Goal: Task Accomplishment & Management: Use online tool/utility

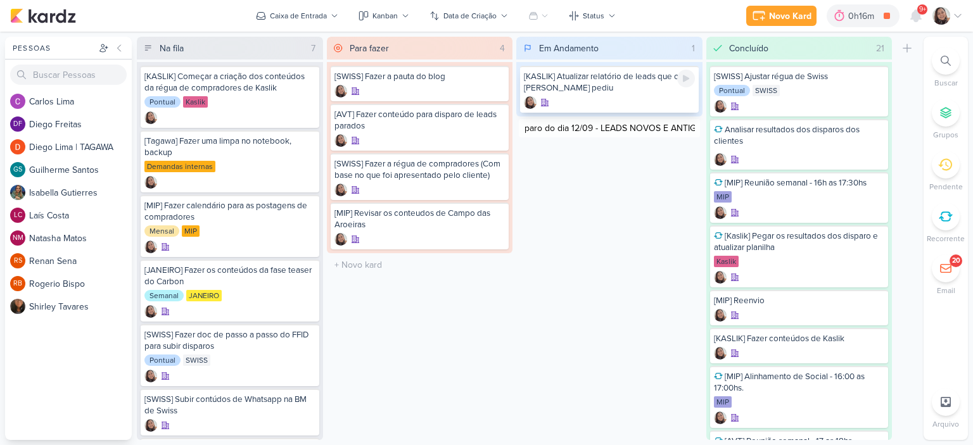
type input "[KASLIK] Disparo do dia 12/09 - LEADS NOVOS E ANTIGOS"
click at [683, 129] on icon at bounding box center [686, 128] width 6 height 7
click at [957, 17] on icon at bounding box center [957, 16] width 6 height 3
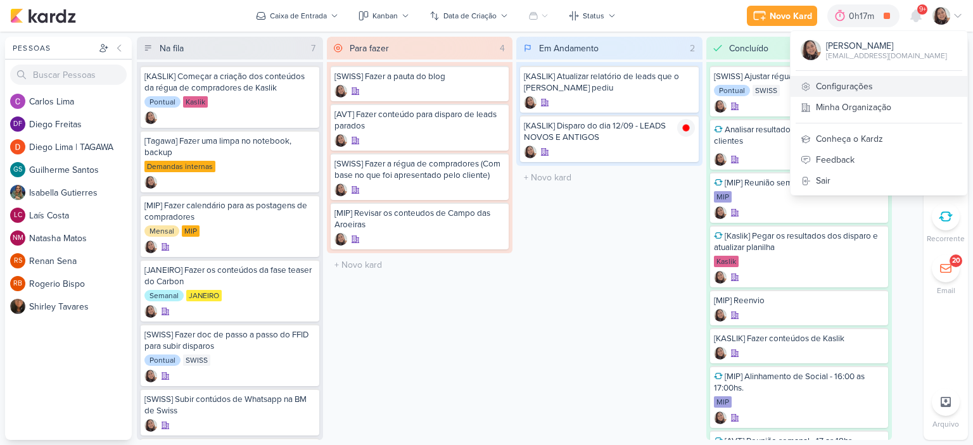
click at [867, 80] on link "Configurações" at bounding box center [878, 86] width 177 height 21
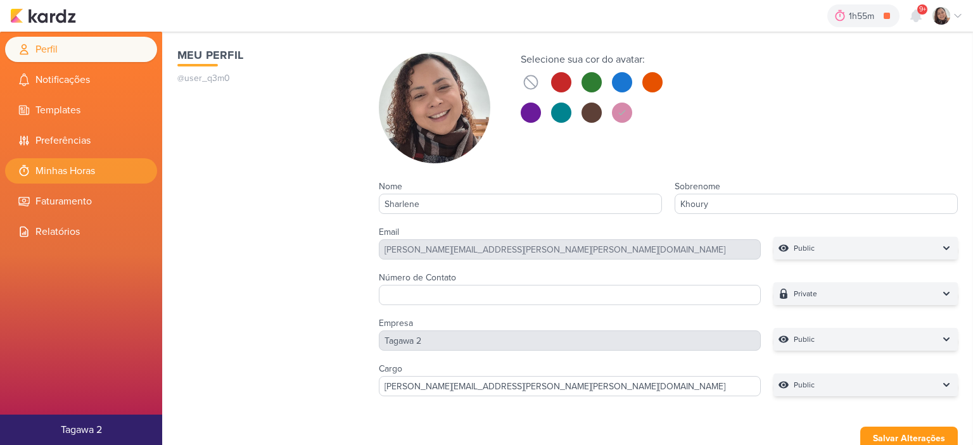
click at [71, 170] on li "Minhas Horas" at bounding box center [81, 170] width 152 height 25
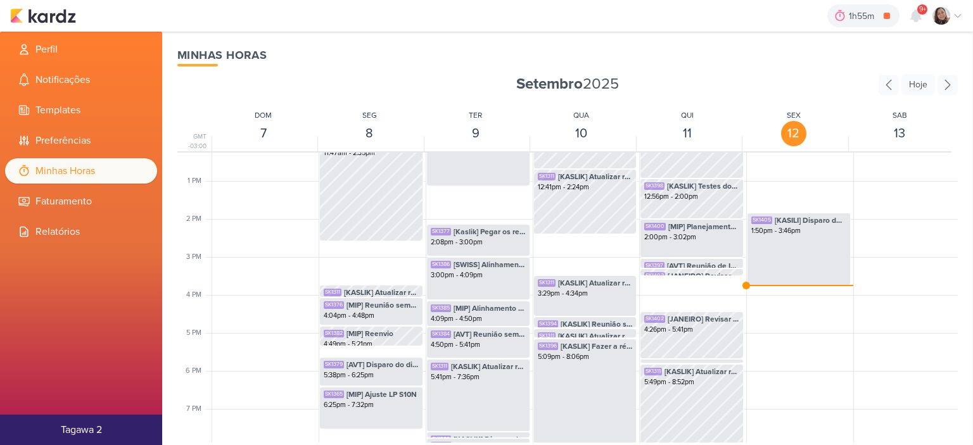
scroll to position [489, 0]
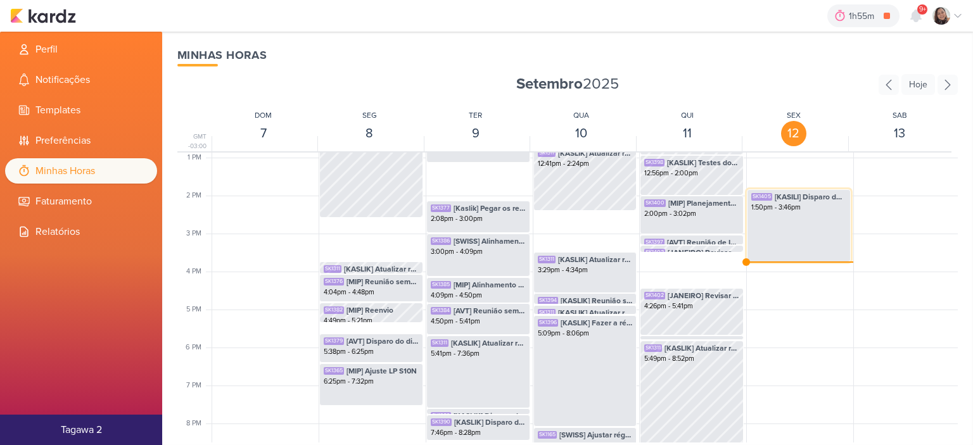
click at [785, 230] on div "SK1405 [KASILI] Disparo do dia 12/09 - Corretores 1:50pm - 3:46pm" at bounding box center [798, 225] width 104 height 73
select select "pm"
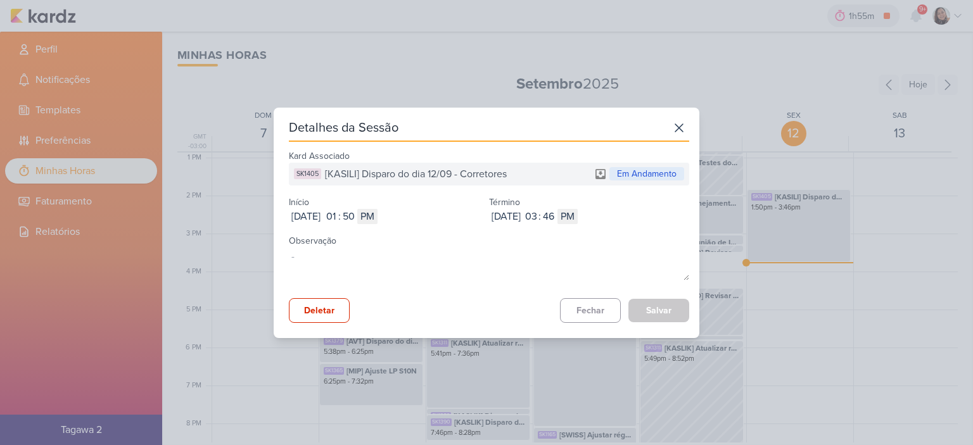
click at [541, 209] on div ":" at bounding box center [539, 216] width 3 height 15
click at [538, 215] on input "03" at bounding box center [530, 216] width 15 height 15
type input "02"
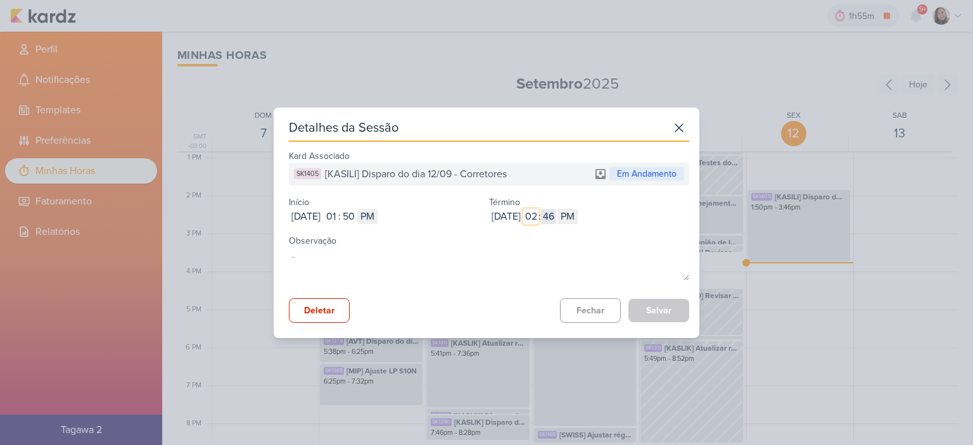
type input "02"
click at [556, 220] on input "46" at bounding box center [548, 216] width 15 height 15
type input "56"
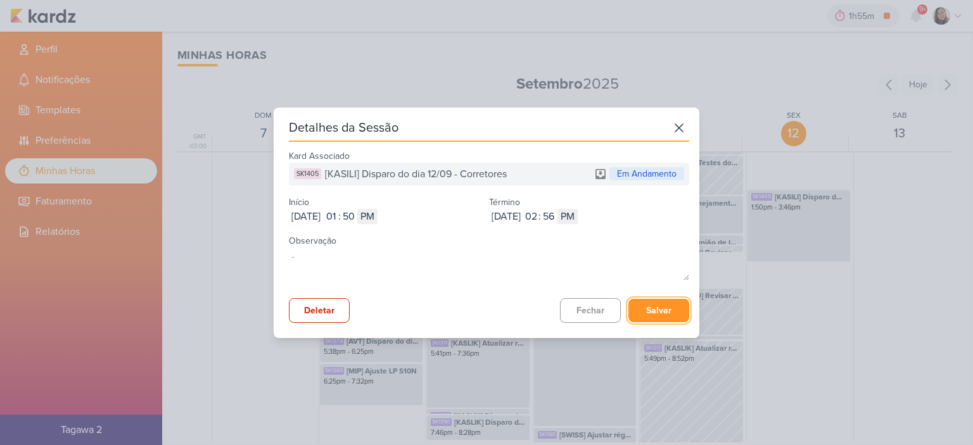
click at [659, 308] on button "Salvar" at bounding box center [658, 310] width 61 height 23
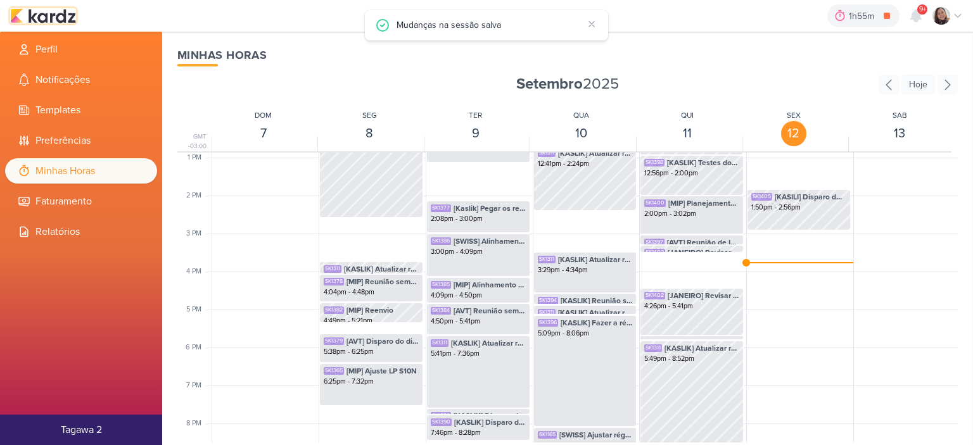
click at [65, 16] on img at bounding box center [43, 15] width 66 height 15
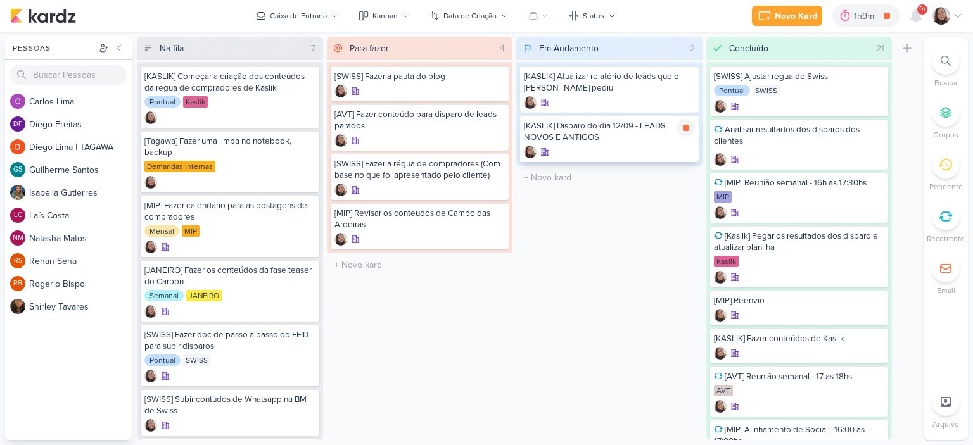
click at [631, 127] on div "[KASLIK] Disparo do dia 12/09 - LEADS NOVOS E ANTIGOS" at bounding box center [609, 131] width 171 height 23
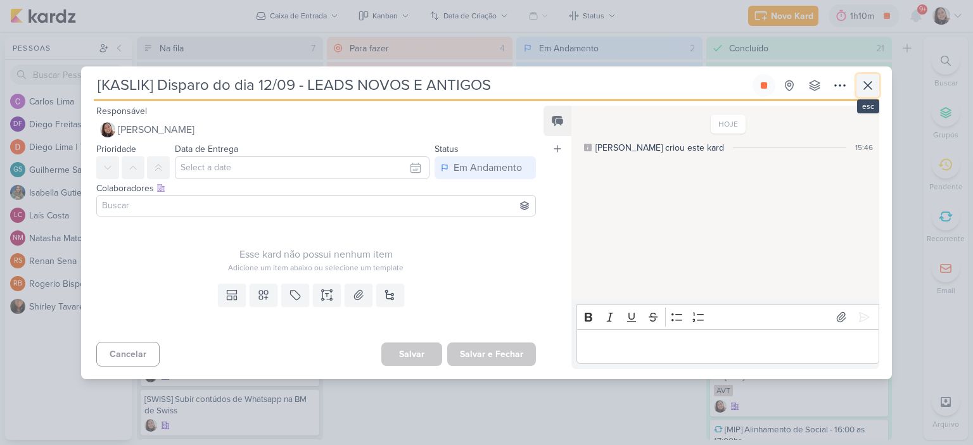
click at [863, 85] on icon at bounding box center [867, 85] width 15 height 15
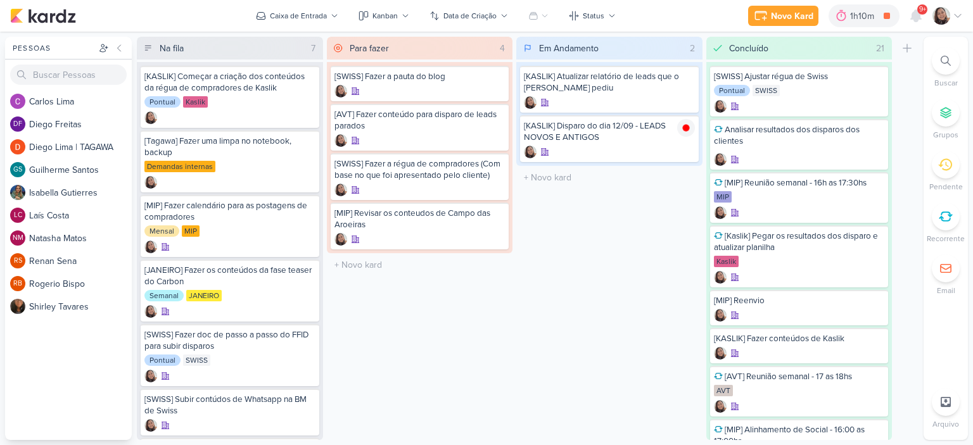
click at [954, 17] on icon at bounding box center [957, 16] width 10 height 10
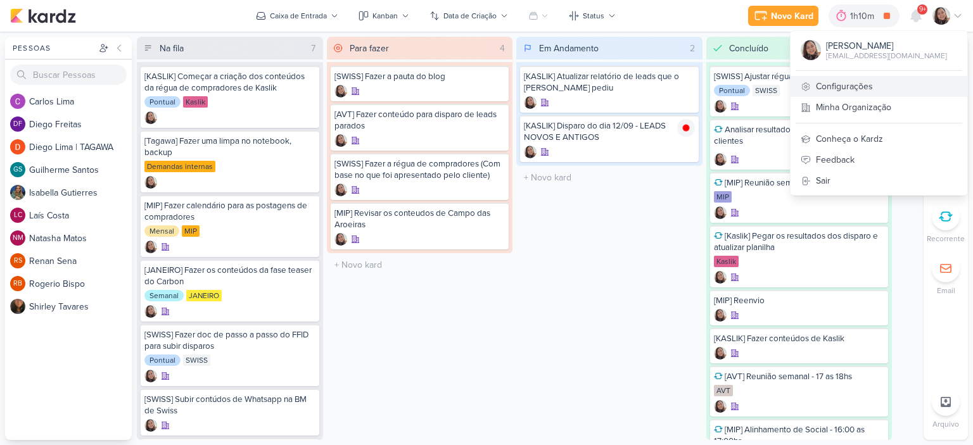
click at [832, 85] on link "Configurações" at bounding box center [878, 86] width 177 height 21
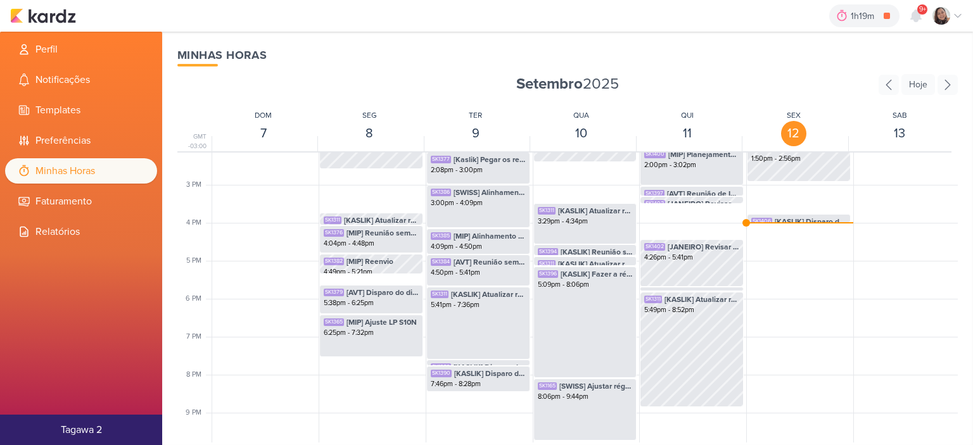
scroll to position [552, 0]
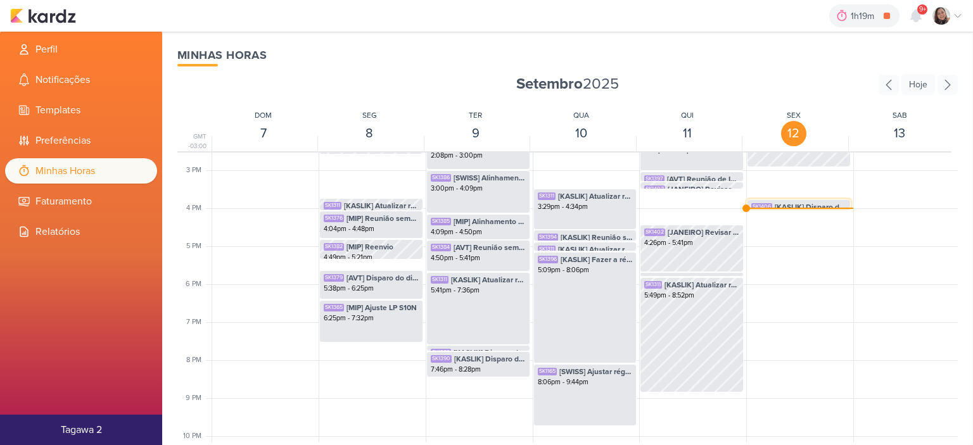
click at [801, 202] on span "[KASLIK] Disparo do dia 12/09 - LEADS NOVOS E ANTIGOS" at bounding box center [810, 206] width 72 height 11
select select "pm"
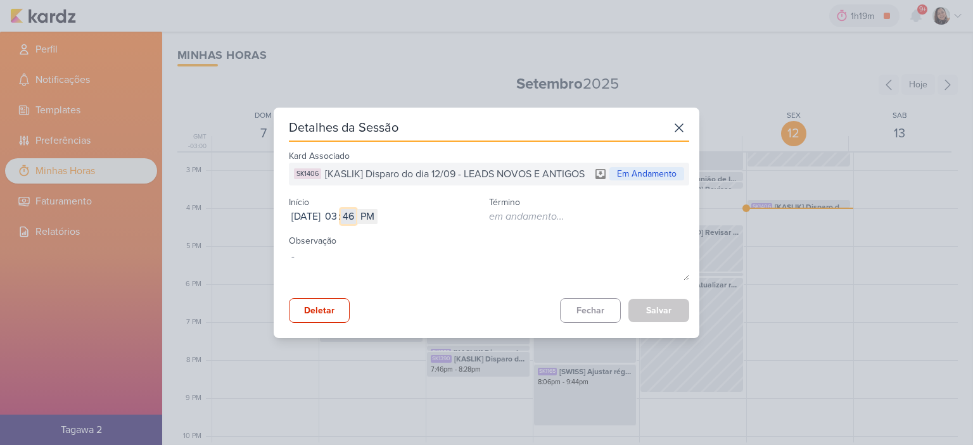
click at [356, 215] on input "46" at bounding box center [348, 216] width 15 height 15
type input "56"
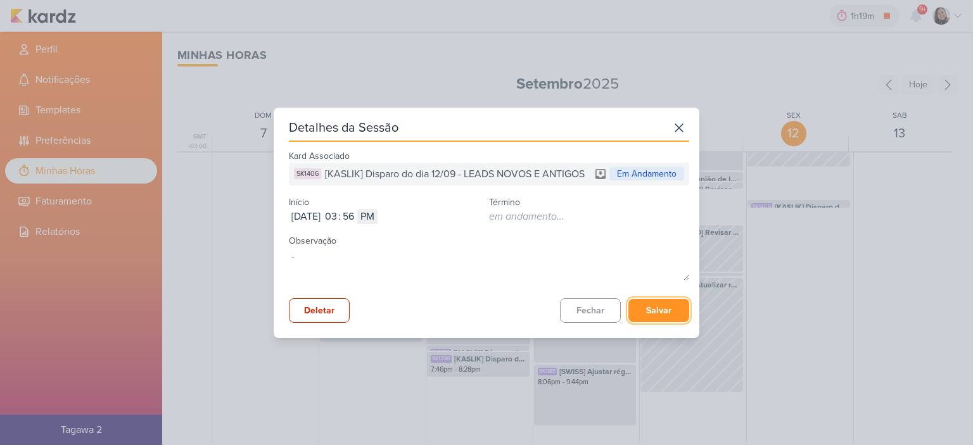
click at [658, 306] on button "Salvar" at bounding box center [658, 310] width 61 height 23
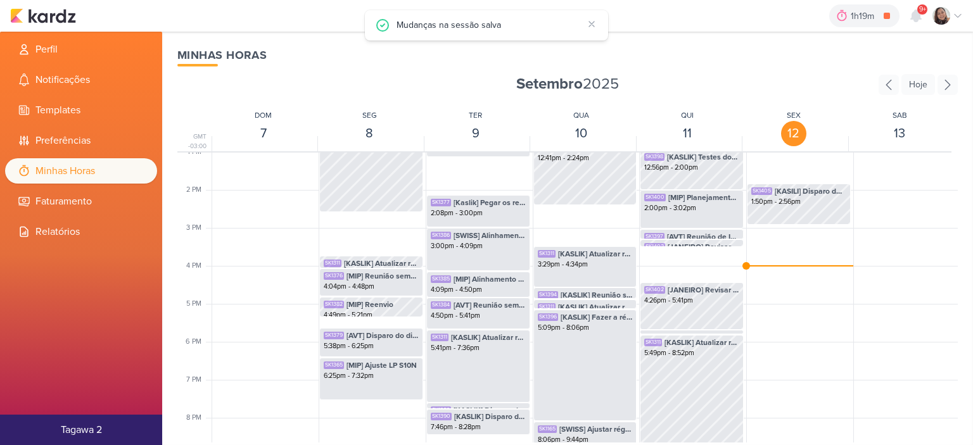
scroll to position [425, 0]
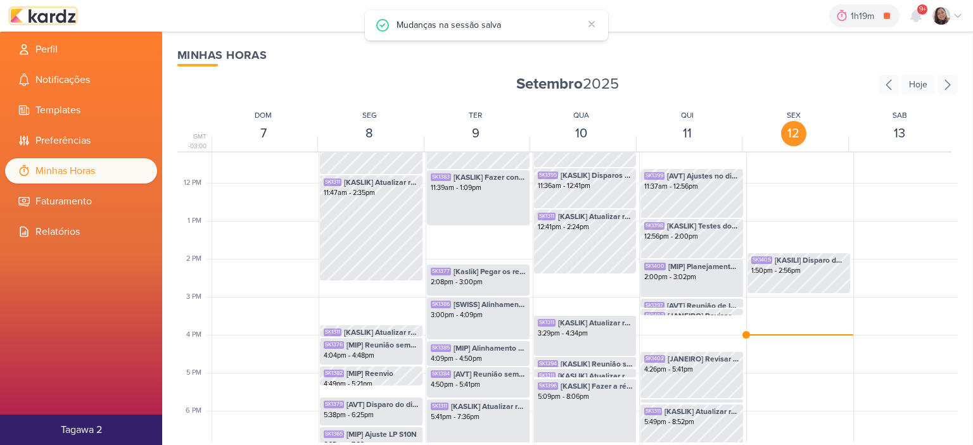
click at [66, 14] on img at bounding box center [43, 15] width 66 height 15
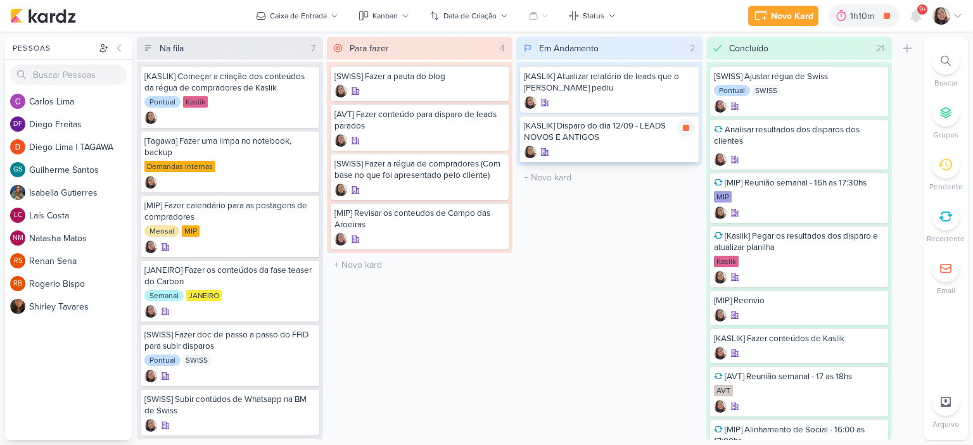
click at [610, 136] on div "[KASLIK] Disparo do dia 12/09 - LEADS NOVOS E ANTIGOS" at bounding box center [609, 131] width 171 height 23
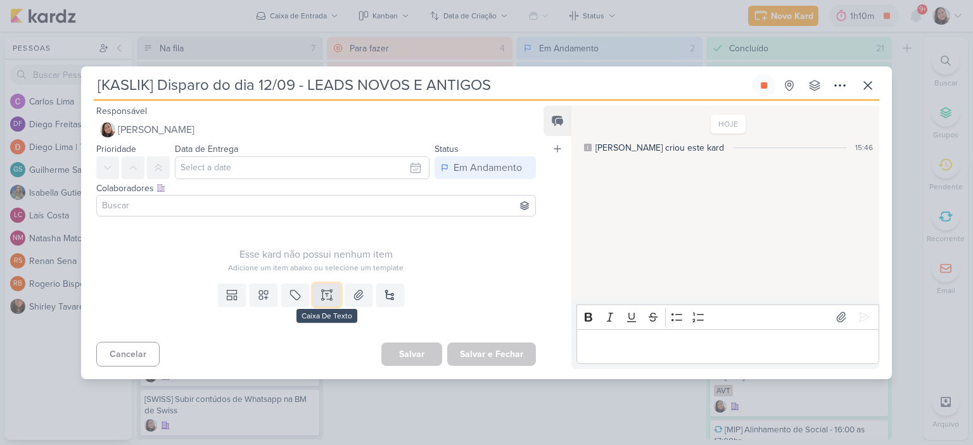
click at [330, 293] on icon at bounding box center [326, 295] width 13 height 13
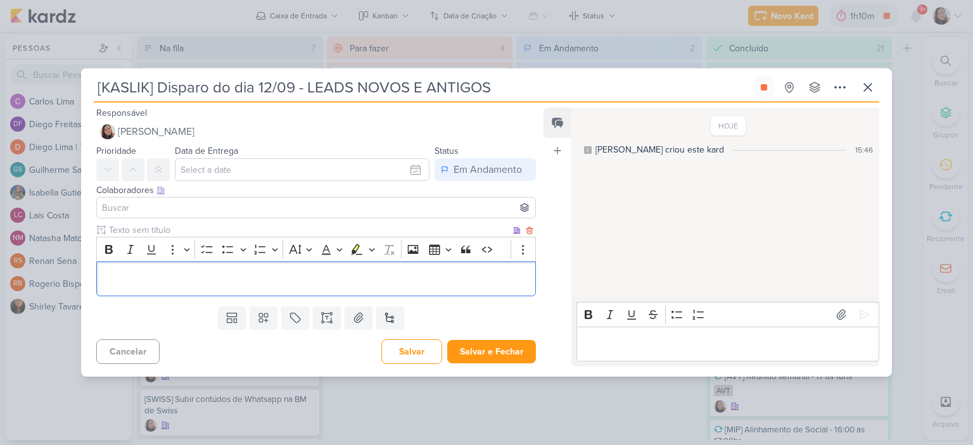
click at [327, 284] on p "Editor editing area: main" at bounding box center [315, 278] width 425 height 15
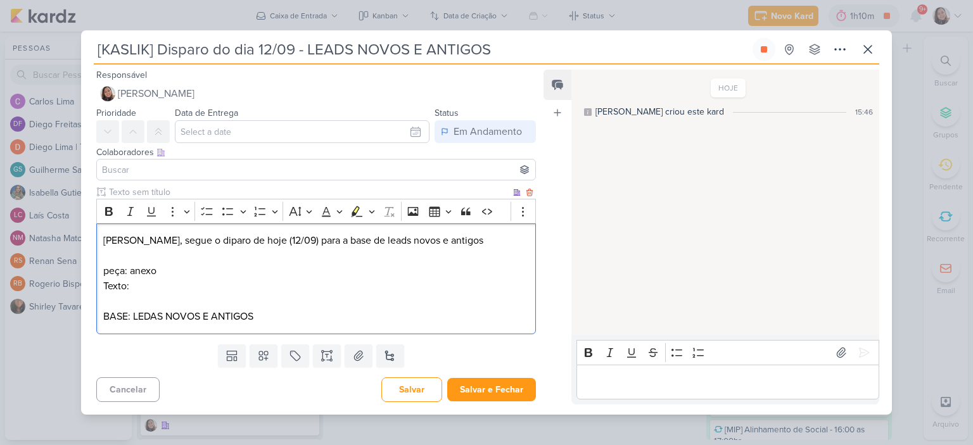
click at [365, 278] on div "Diego, segue o diparo de hoje (12/09) para a base de leads novos e antigos peça…" at bounding box center [315, 279] width 439 height 111
click at [365, 281] on p "Texto:" at bounding box center [315, 286] width 425 height 15
click at [364, 367] on button at bounding box center [358, 355] width 28 height 23
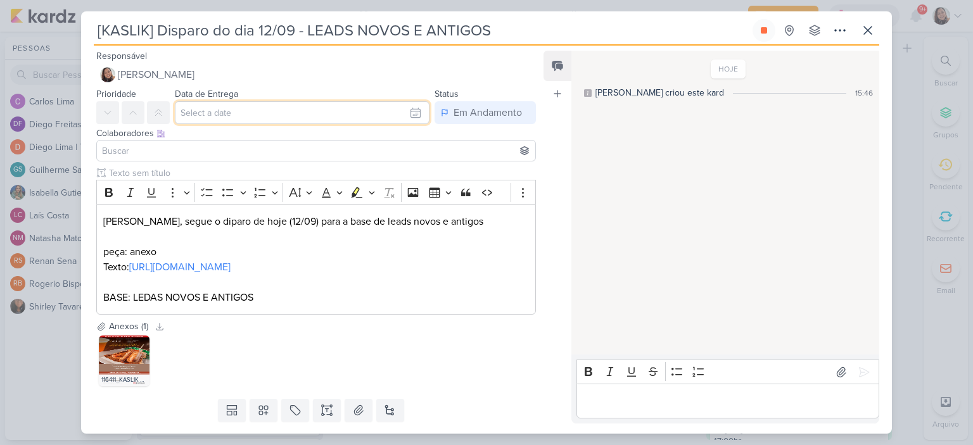
click at [410, 116] on input "text" at bounding box center [302, 112] width 255 height 23
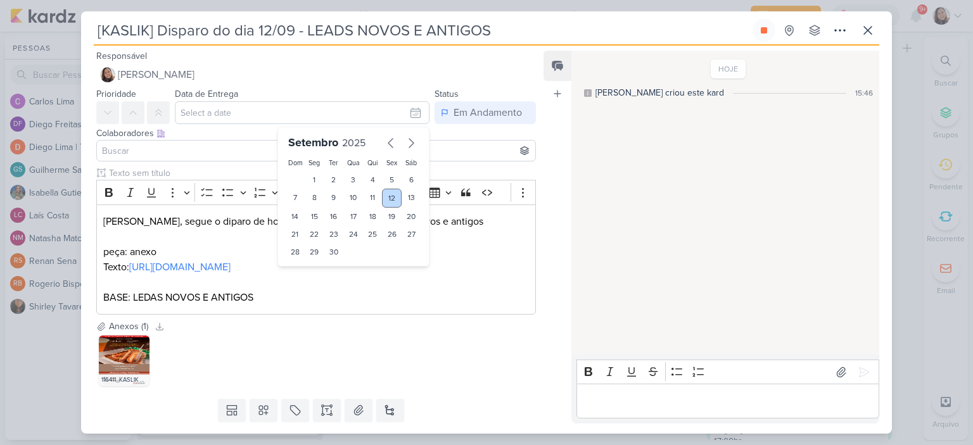
click at [383, 192] on div "12" at bounding box center [392, 198] width 20 height 19
type input "12 de setembro de 2025 às 23:59"
click at [210, 155] on input at bounding box center [315, 150] width 433 height 15
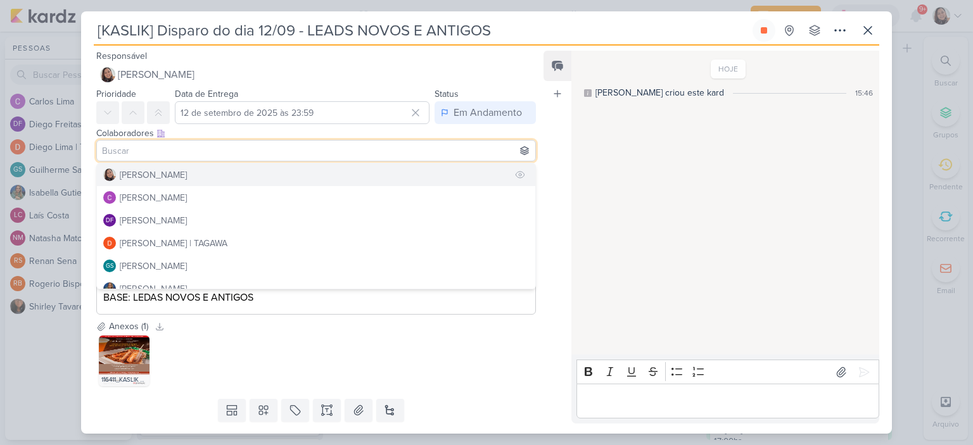
click at [168, 173] on div "[PERSON_NAME]" at bounding box center [153, 174] width 67 height 13
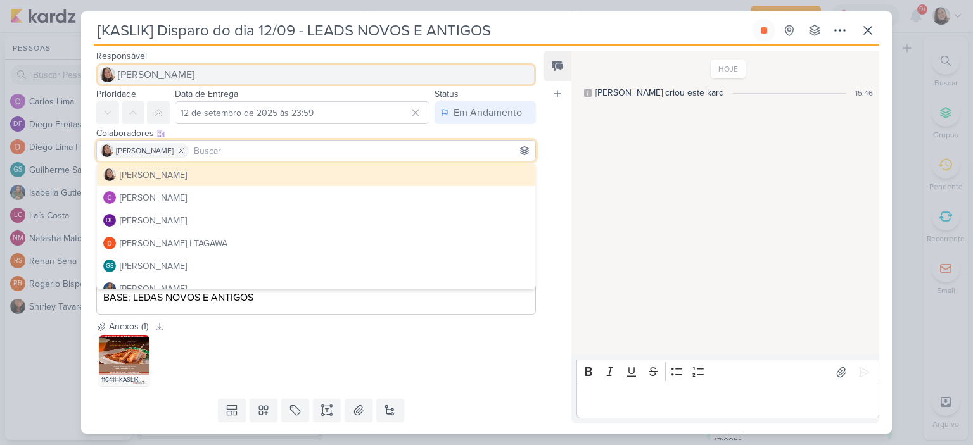
click at [176, 68] on span "[PERSON_NAME]" at bounding box center [156, 74] width 77 height 15
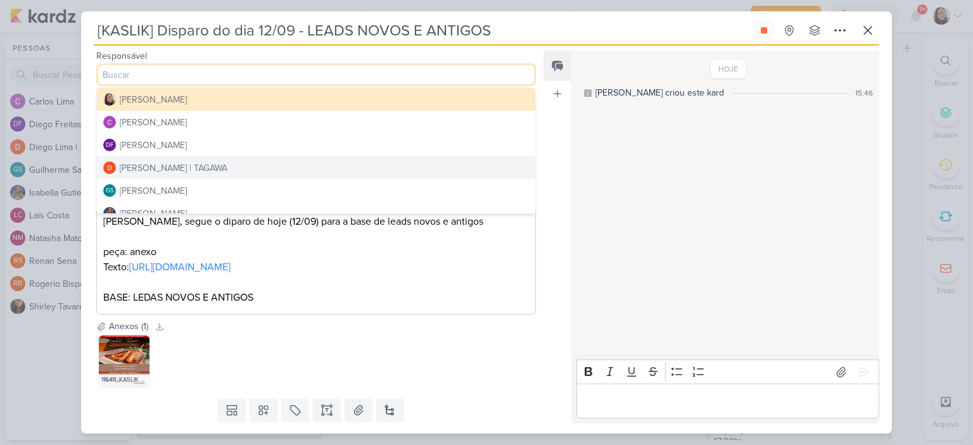
click at [154, 175] on button "Diego Lima | TAGAWA" at bounding box center [316, 167] width 438 height 23
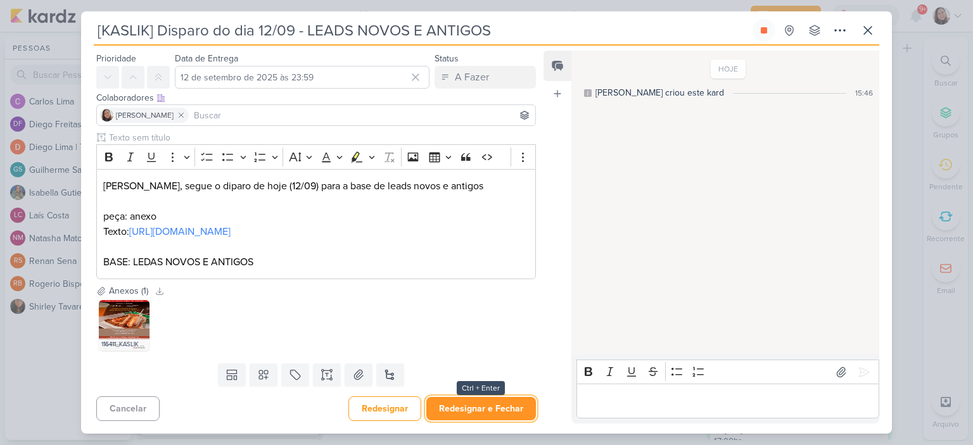
click at [486, 404] on button "Redesignar e Fechar" at bounding box center [481, 408] width 110 height 23
